Goal: Check status

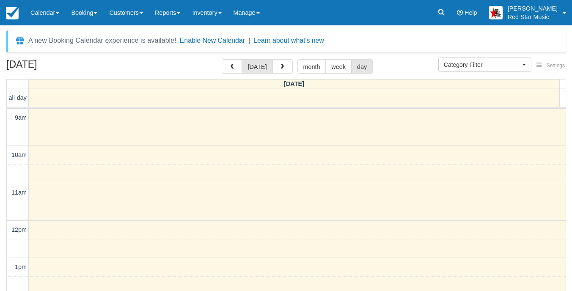
select select
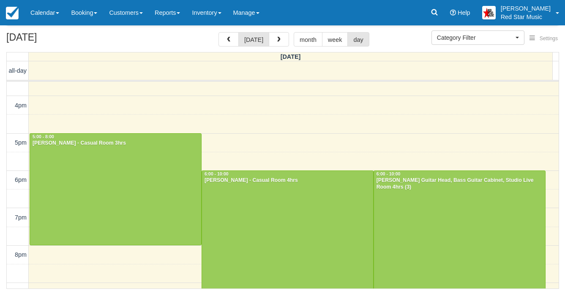
scroll to position [261, 0]
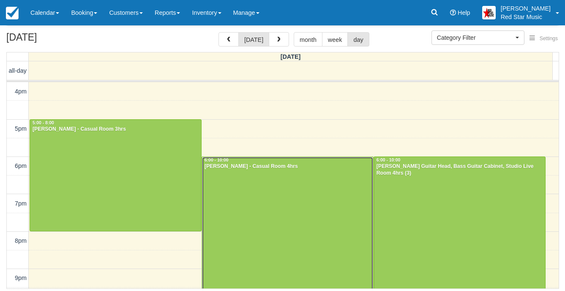
click at [282, 206] on div at bounding box center [287, 231] width 171 height 148
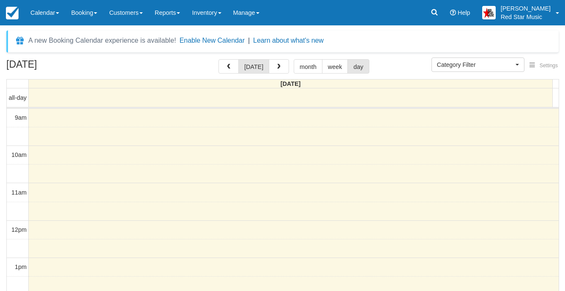
select select
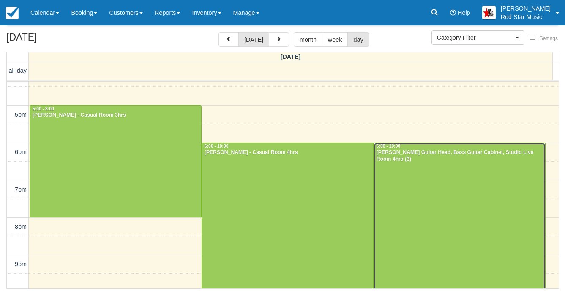
scroll to position [278, 0]
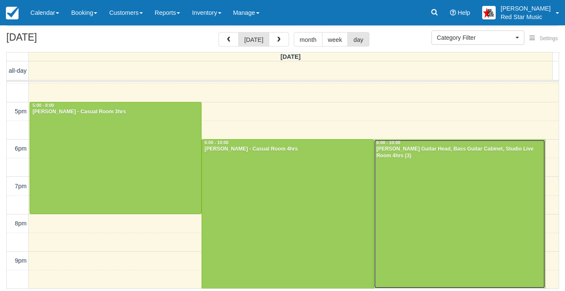
click at [427, 227] on div at bounding box center [459, 214] width 171 height 148
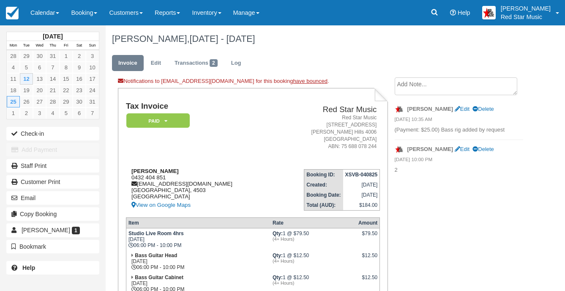
scroll to position [42, 0]
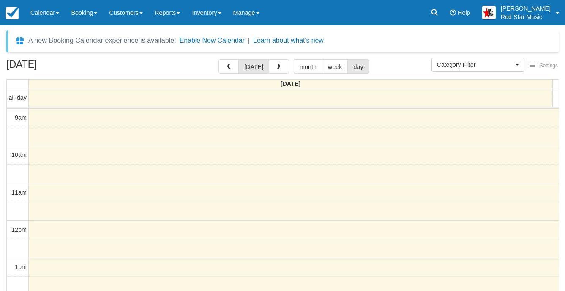
select select
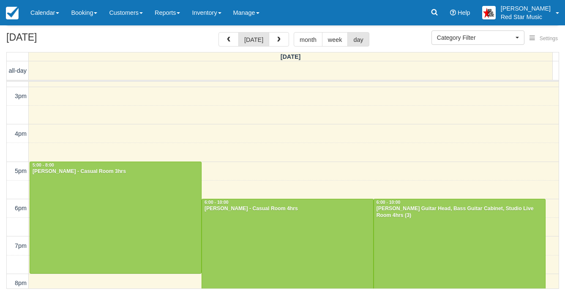
scroll to position [278, 0]
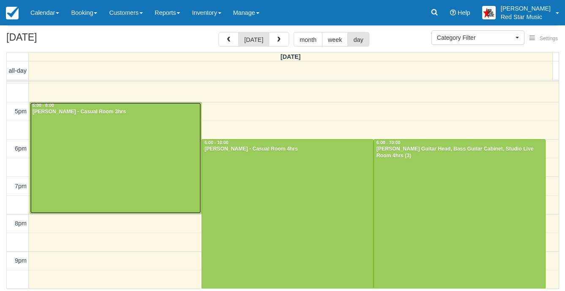
click at [103, 124] on div at bounding box center [115, 157] width 171 height 111
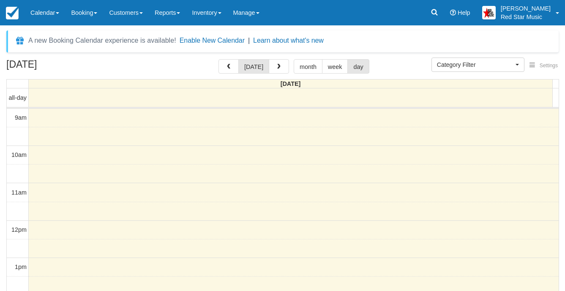
select select
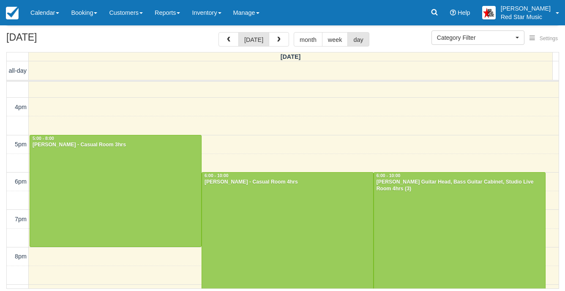
scroll to position [278, 0]
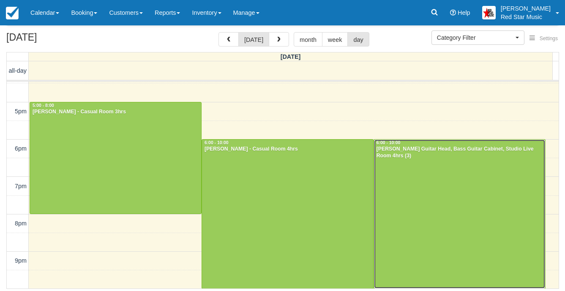
click at [436, 200] on div at bounding box center [459, 214] width 171 height 148
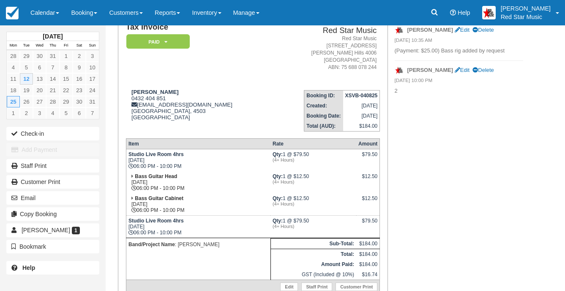
scroll to position [85, 0]
